Goal: Browse casually

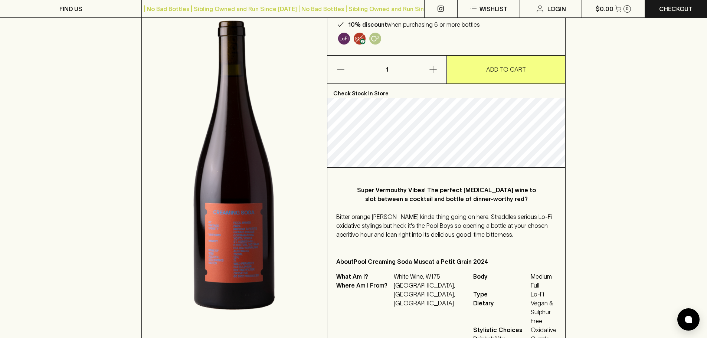
scroll to position [111, 0]
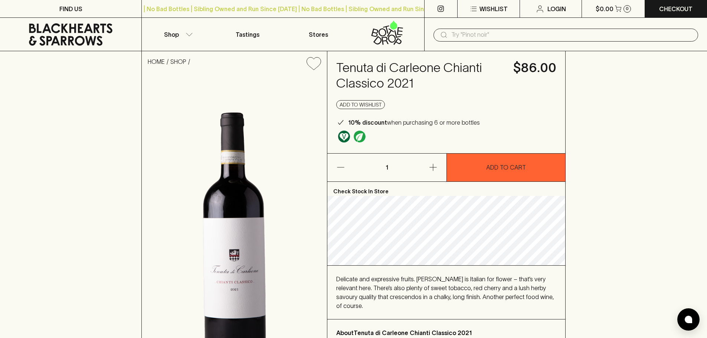
scroll to position [111, 0]
